Goal: Browse casually

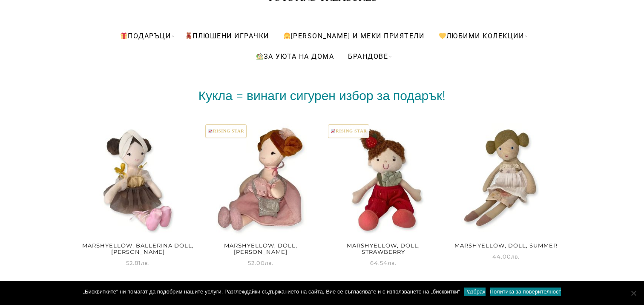
scroll to position [122, 0]
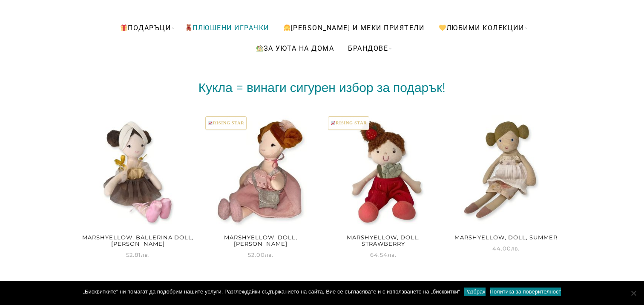
click at [261, 26] on link "ПЛЮШЕНИ ИГРАЧКИ" at bounding box center [226, 27] width 97 height 20
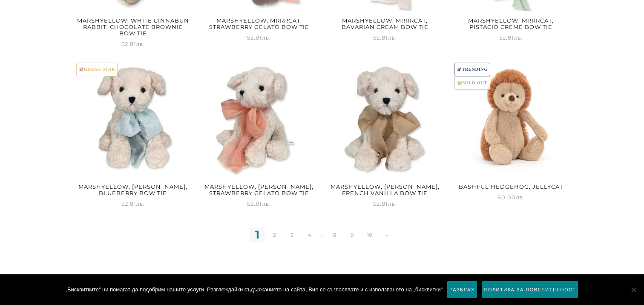
scroll to position [1092, 0]
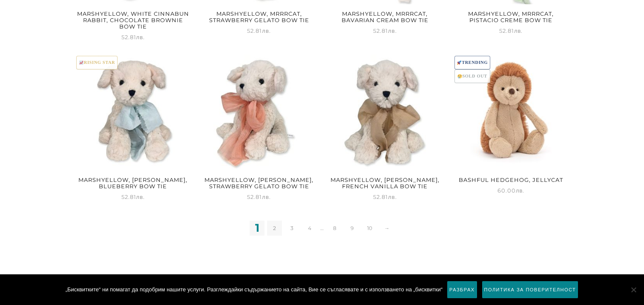
click at [271, 221] on link "2" at bounding box center [274, 228] width 15 height 15
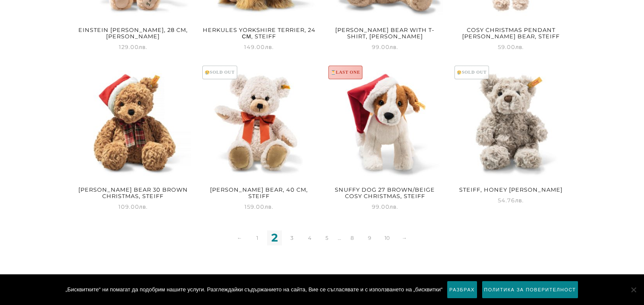
scroll to position [1076, 0]
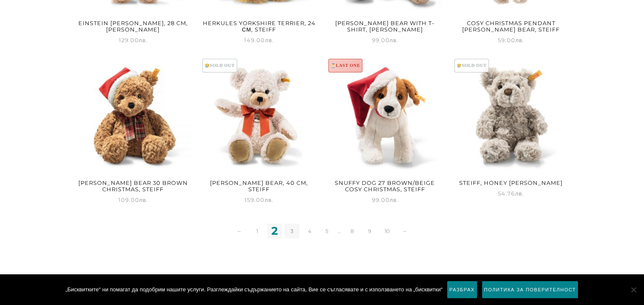
click at [294, 224] on link "3" at bounding box center [292, 231] width 15 height 15
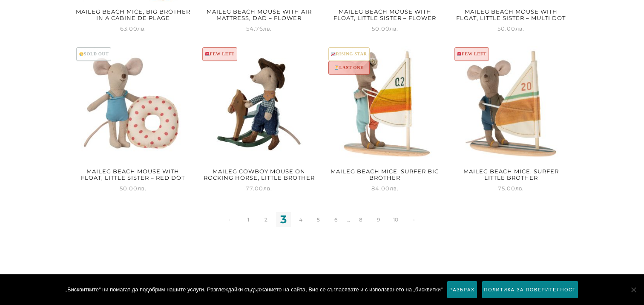
scroll to position [1110, 0]
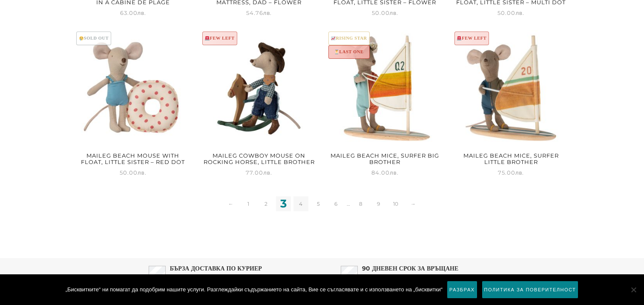
click at [299, 196] on link "4" at bounding box center [301, 203] width 15 height 15
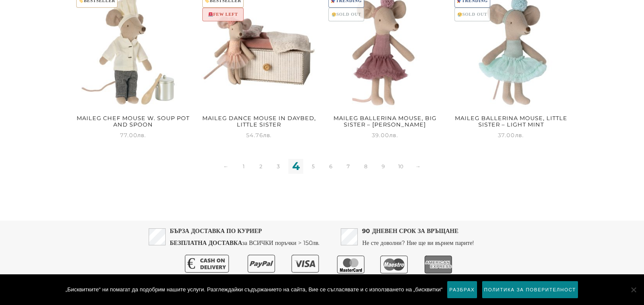
scroll to position [1143, 0]
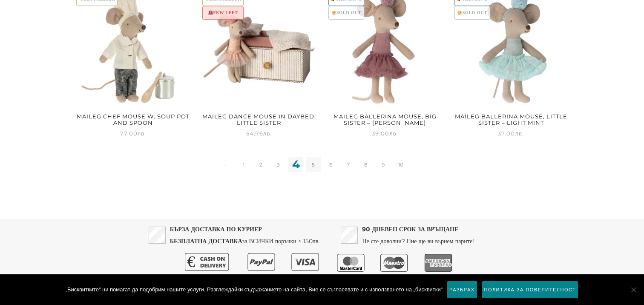
click at [314, 157] on link "5" at bounding box center [313, 164] width 15 height 15
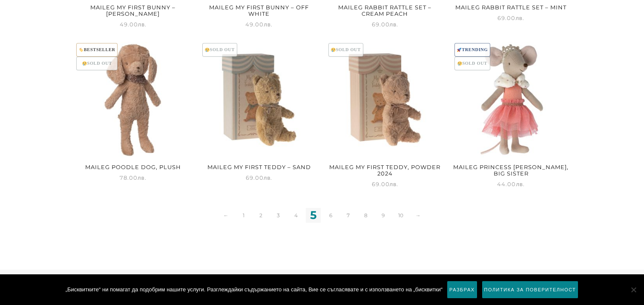
scroll to position [1108, 0]
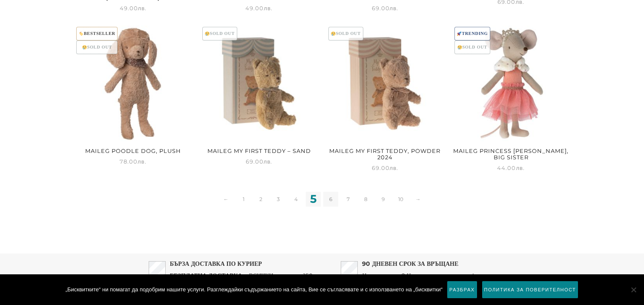
click at [326, 192] on link "6" at bounding box center [330, 199] width 15 height 15
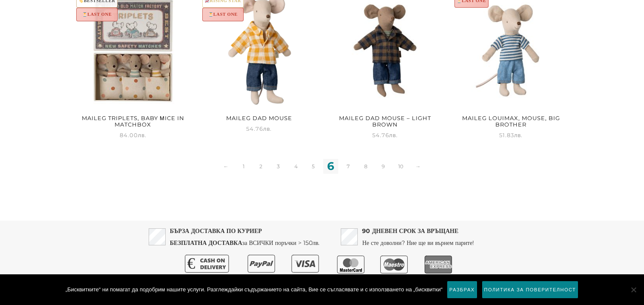
scroll to position [1152, 0]
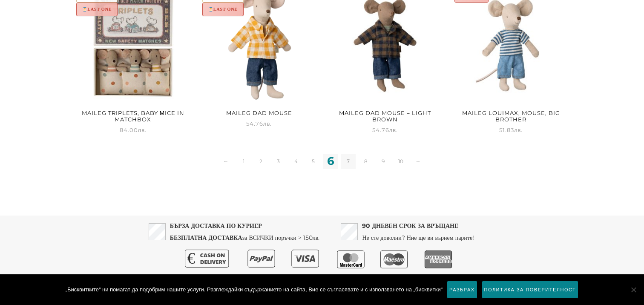
click at [347, 154] on link "7" at bounding box center [348, 161] width 15 height 15
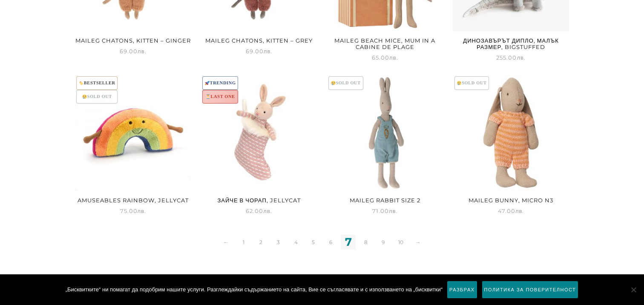
scroll to position [1068, 0]
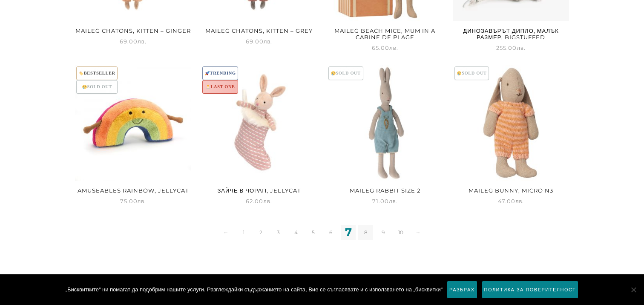
click at [365, 225] on link "8" at bounding box center [365, 232] width 15 height 15
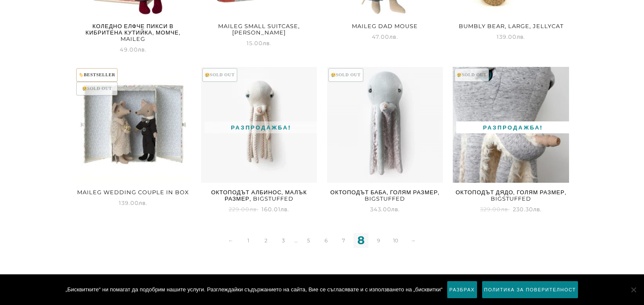
scroll to position [1089, 0]
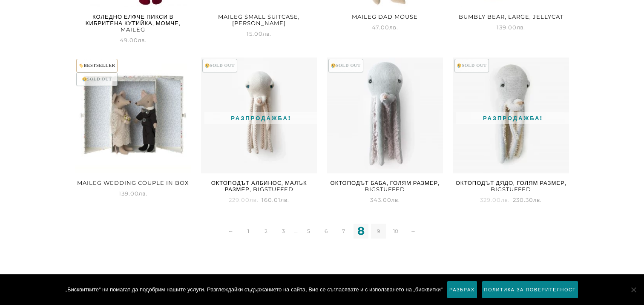
click at [374, 224] on link "9" at bounding box center [378, 231] width 15 height 15
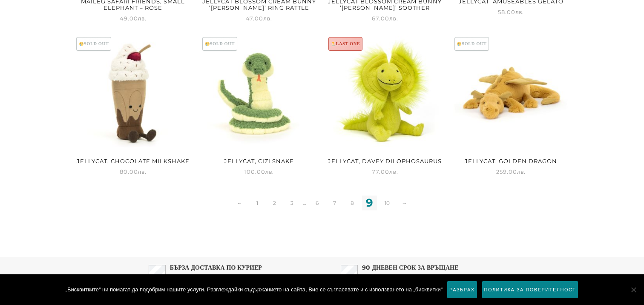
scroll to position [1109, 0]
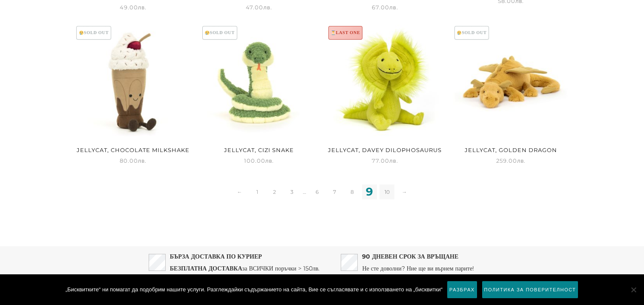
click at [386, 184] on link "10" at bounding box center [387, 191] width 15 height 15
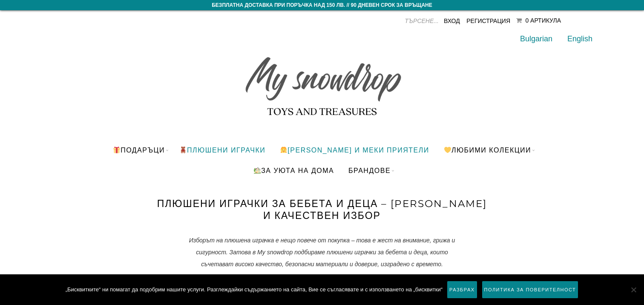
click at [336, 153] on link "[PERSON_NAME] и меки приятели" at bounding box center [354, 150] width 162 height 20
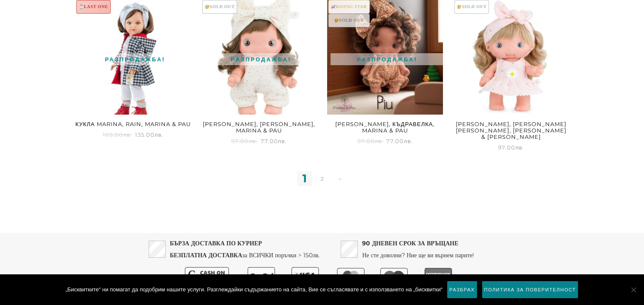
scroll to position [1175, 0]
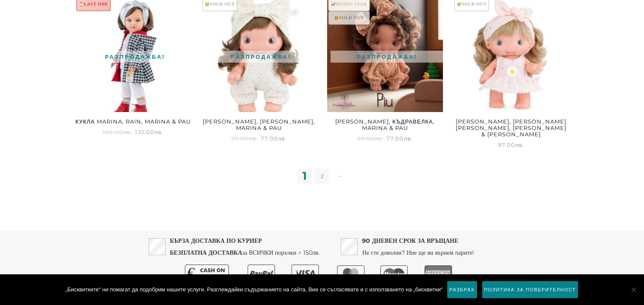
click at [320, 169] on link "2" at bounding box center [322, 176] width 15 height 15
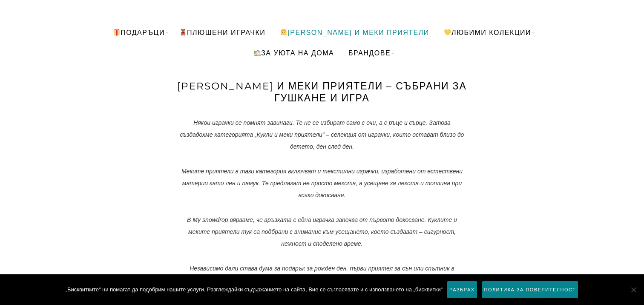
scroll to position [108, 0]
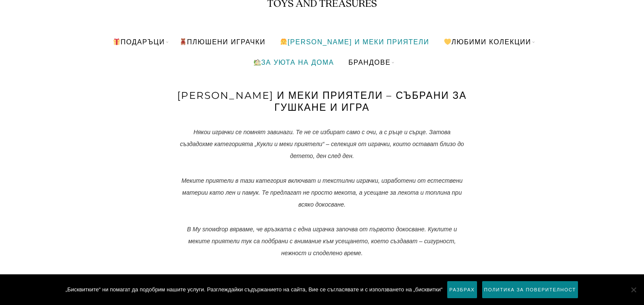
click at [304, 63] on link "За уюта на дома" at bounding box center [293, 62] width 93 height 20
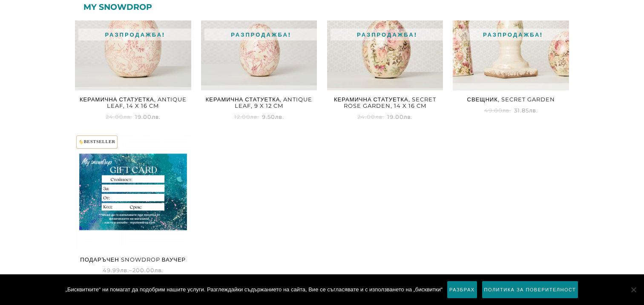
scroll to position [773, 0]
